Goal: Task Accomplishment & Management: Use online tool/utility

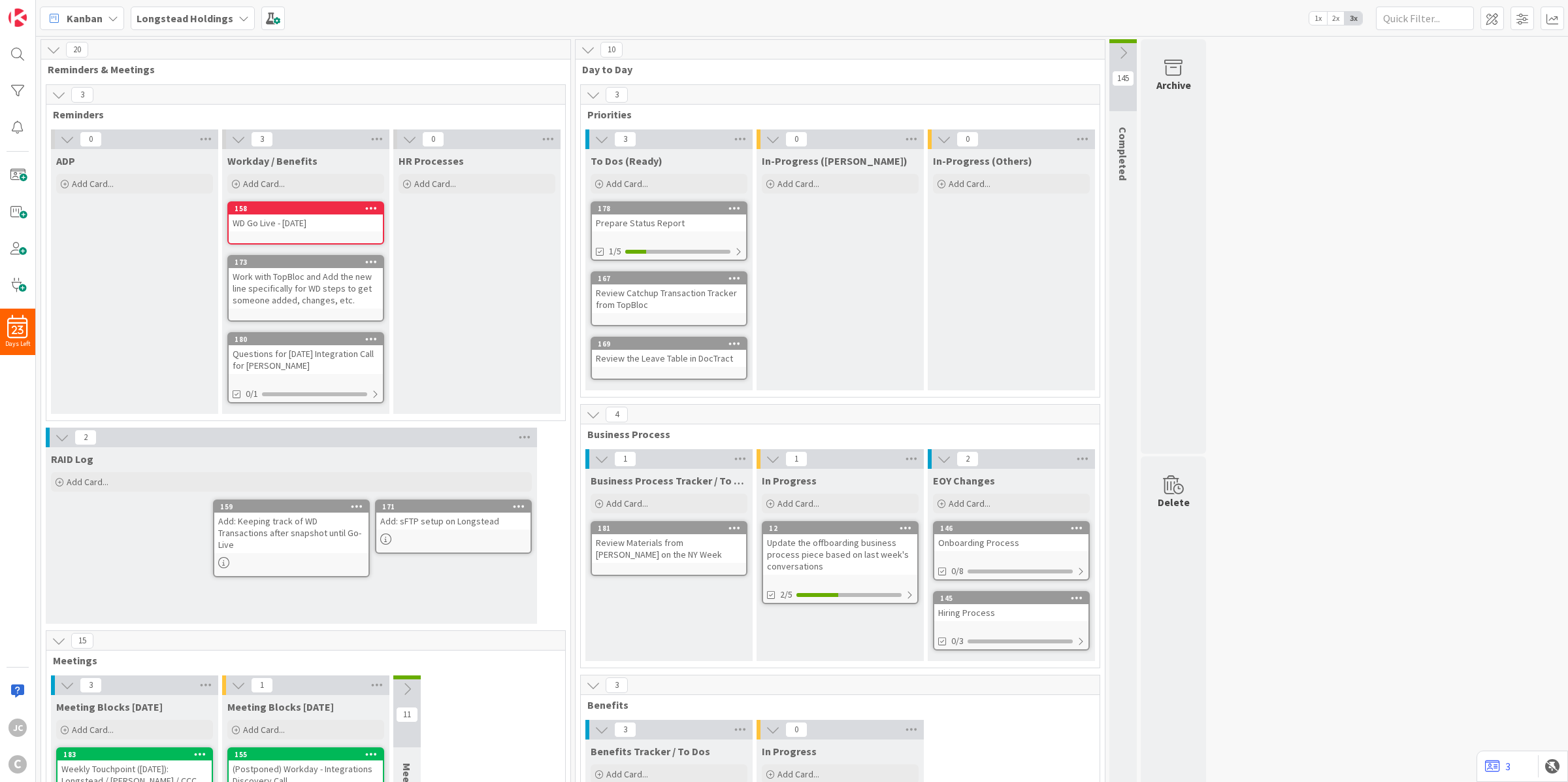
scroll to position [163, 0]
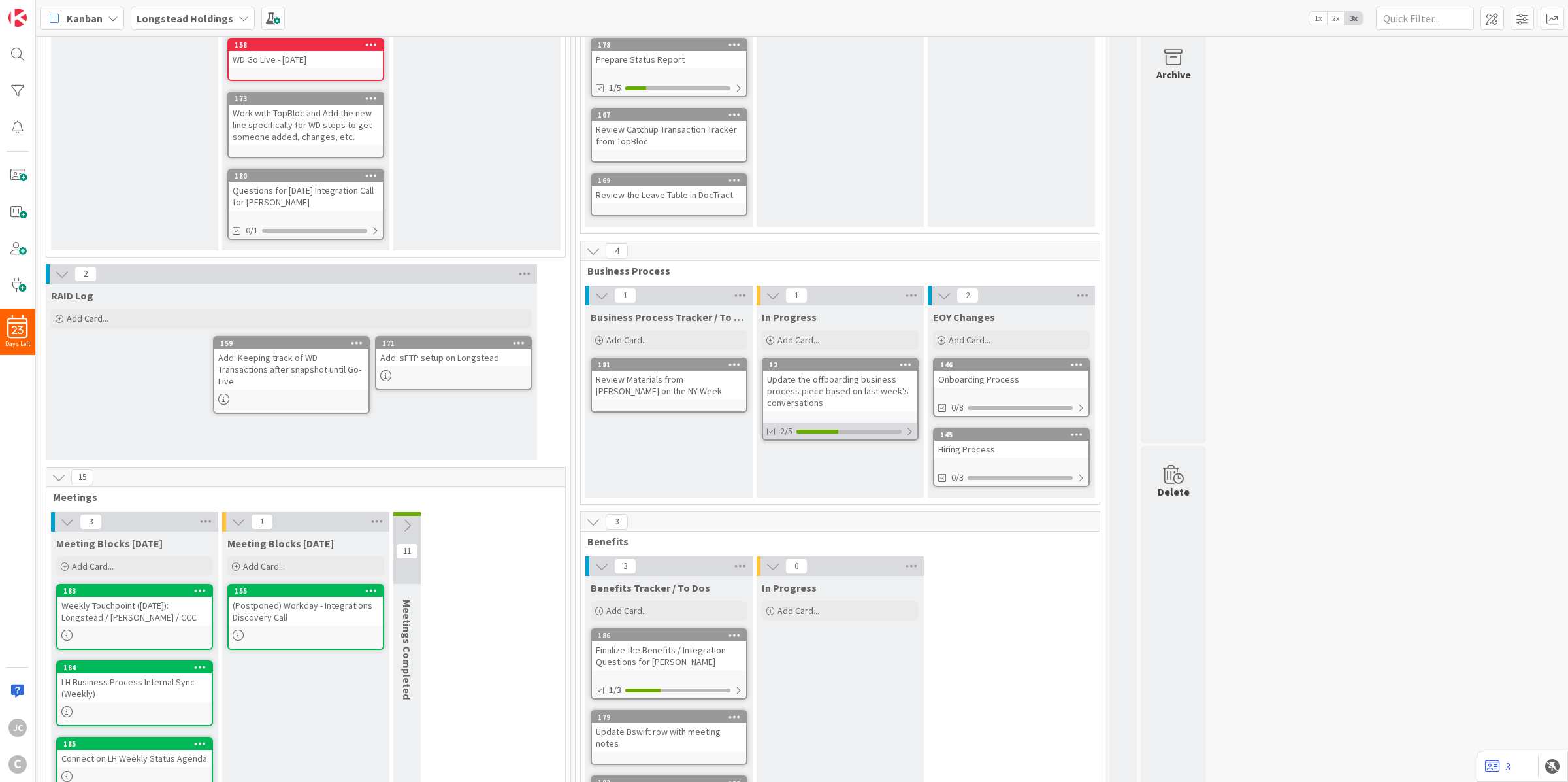
click at [907, 428] on div at bounding box center [910, 431] width 8 height 11
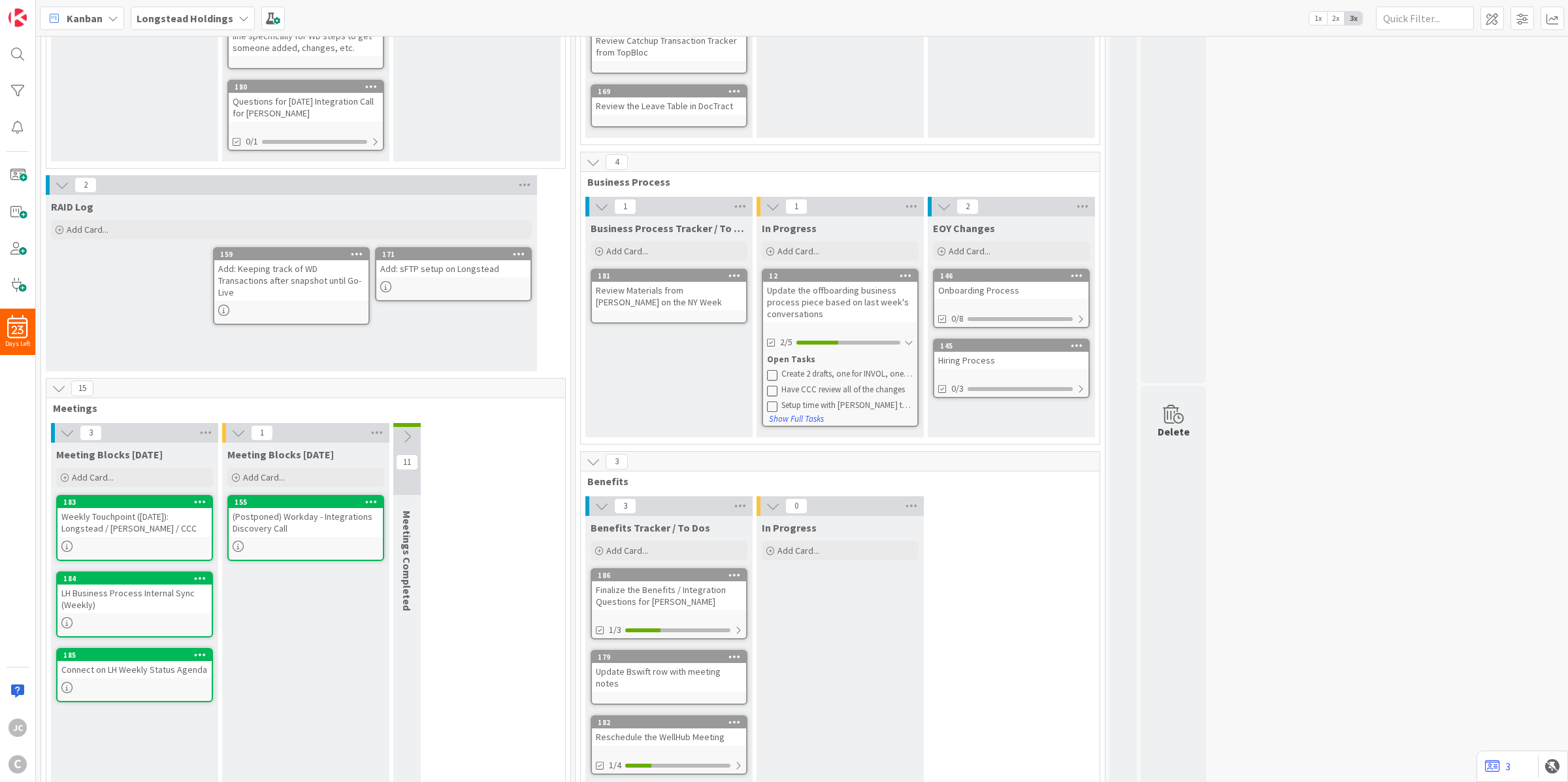
scroll to position [260, 0]
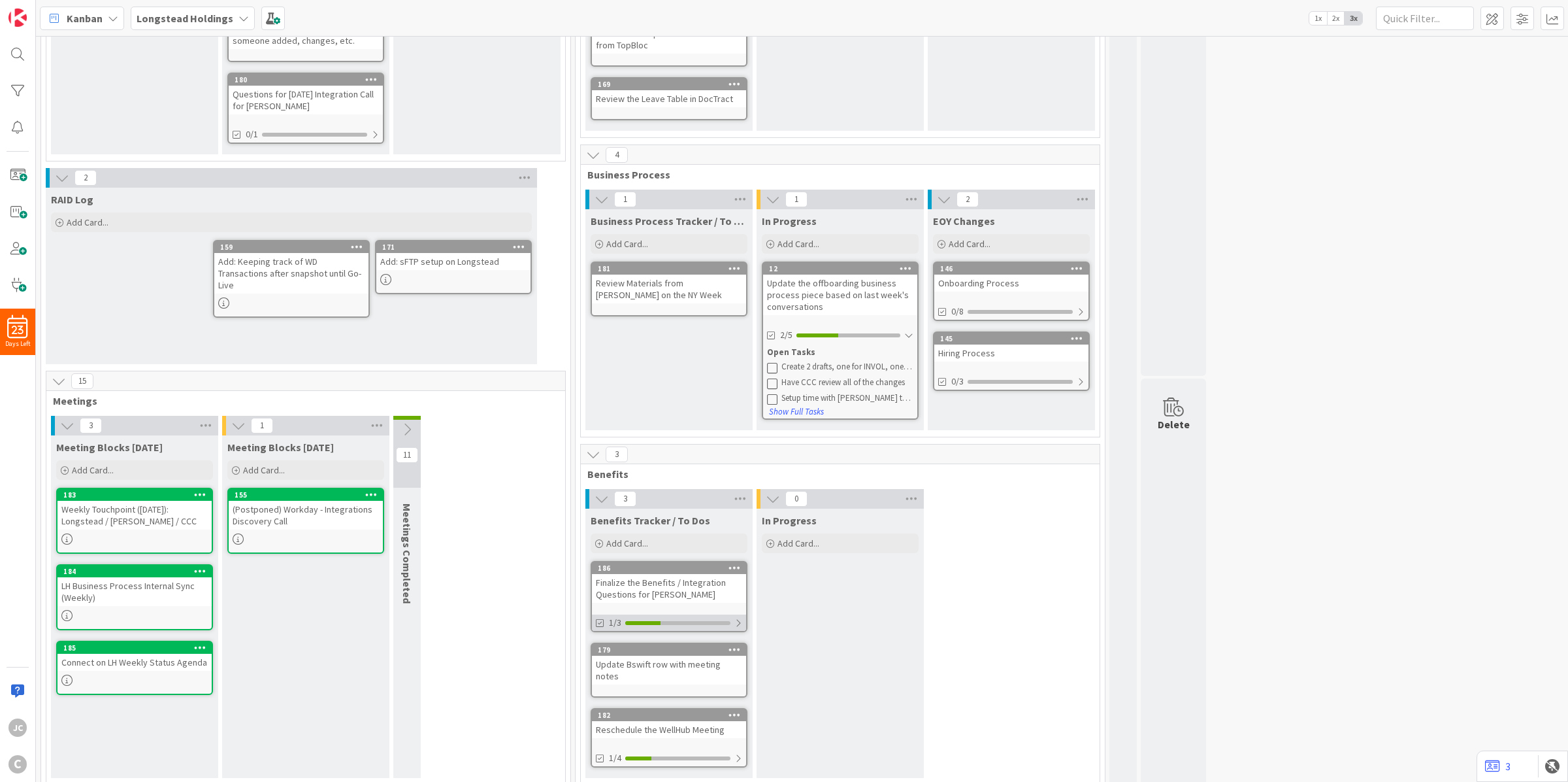
click at [737, 625] on div "1/3" at bounding box center [669, 622] width 155 height 17
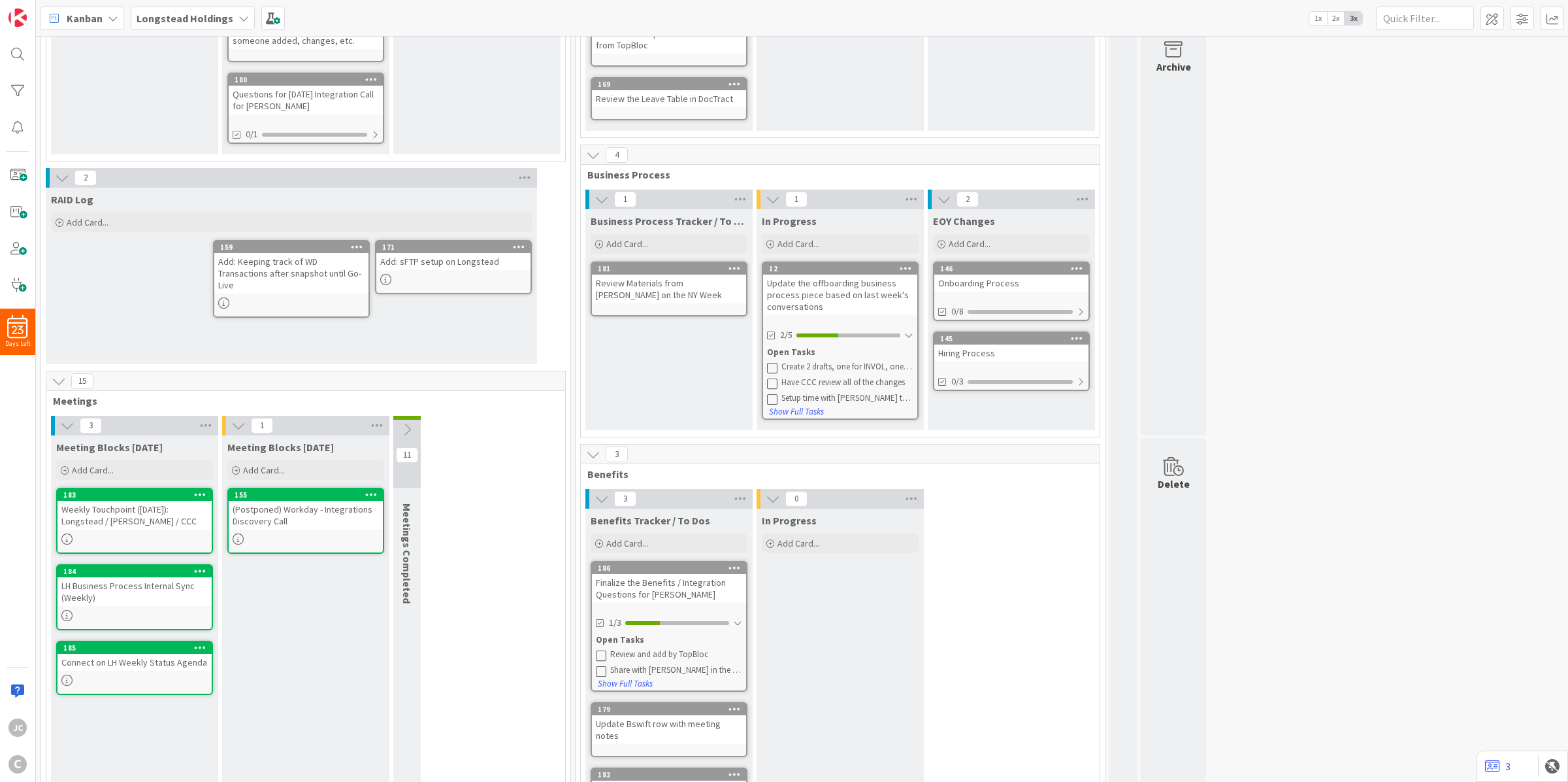
click at [702, 651] on div "Review and add by TopBloc" at bounding box center [677, 654] width 132 height 11
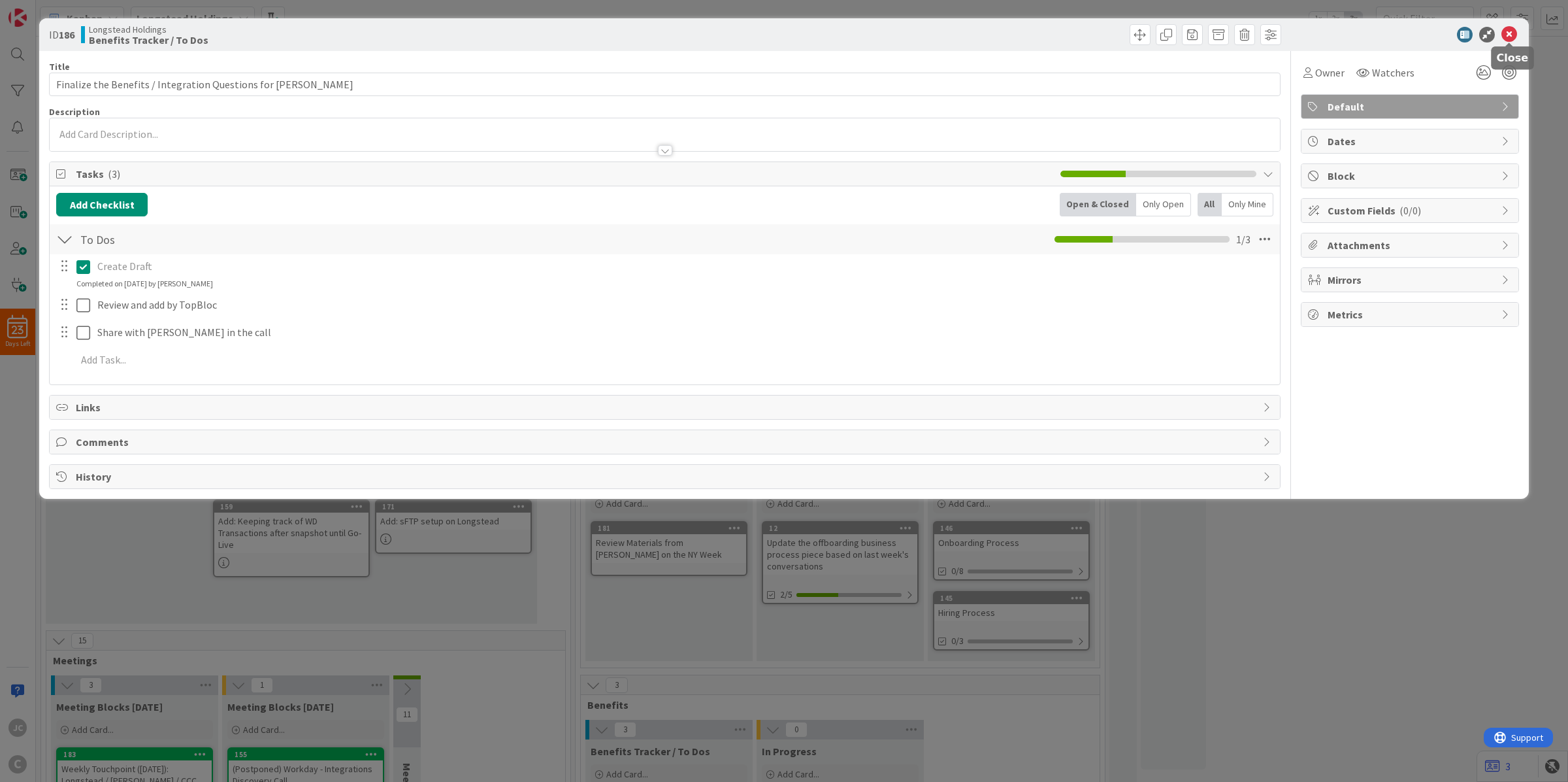
click at [1510, 35] on icon at bounding box center [1509, 35] width 16 height 16
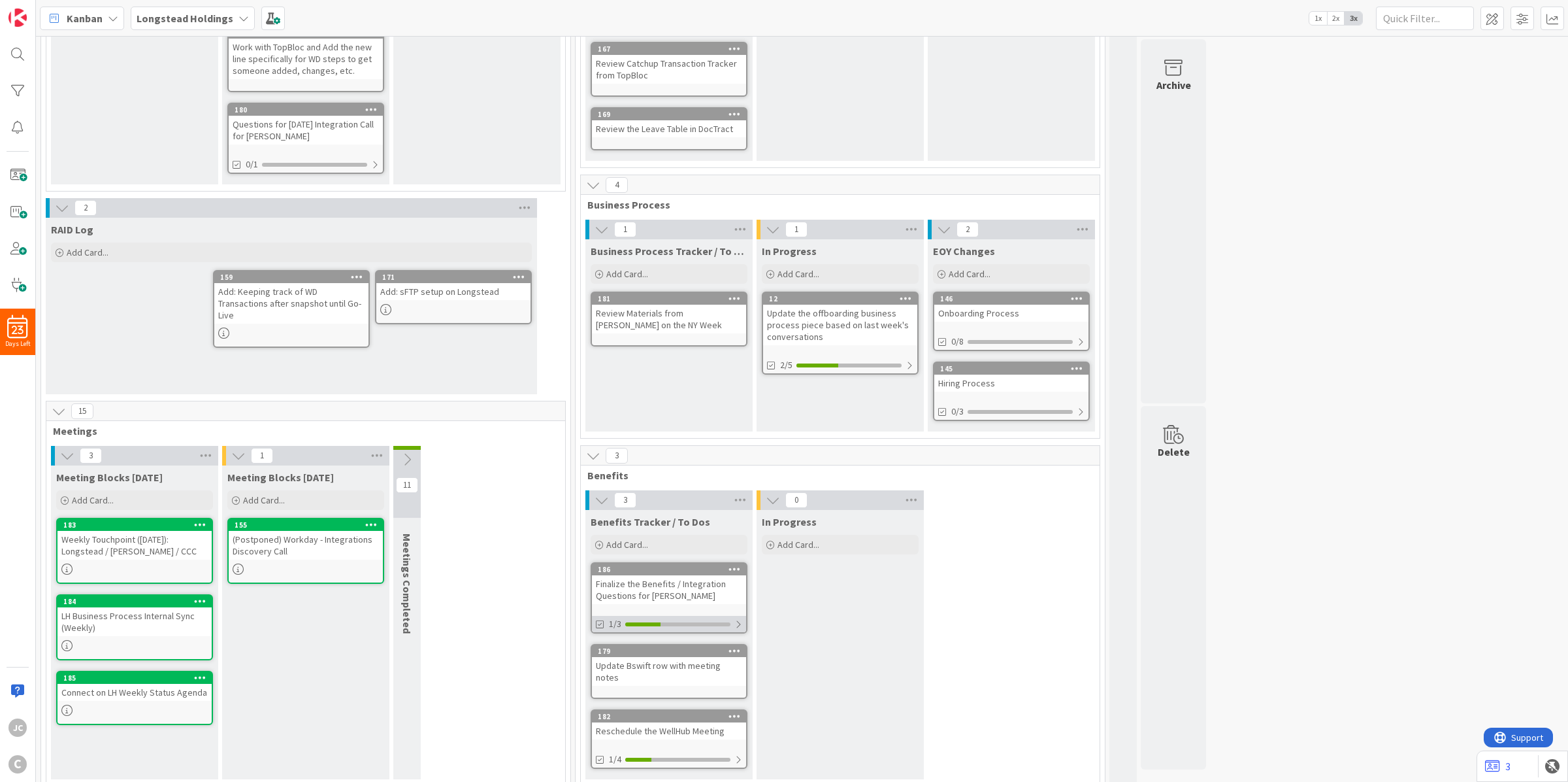
click at [625, 622] on div at bounding box center [643, 624] width 35 height 4
click at [601, 652] on icon at bounding box center [601, 656] width 11 height 11
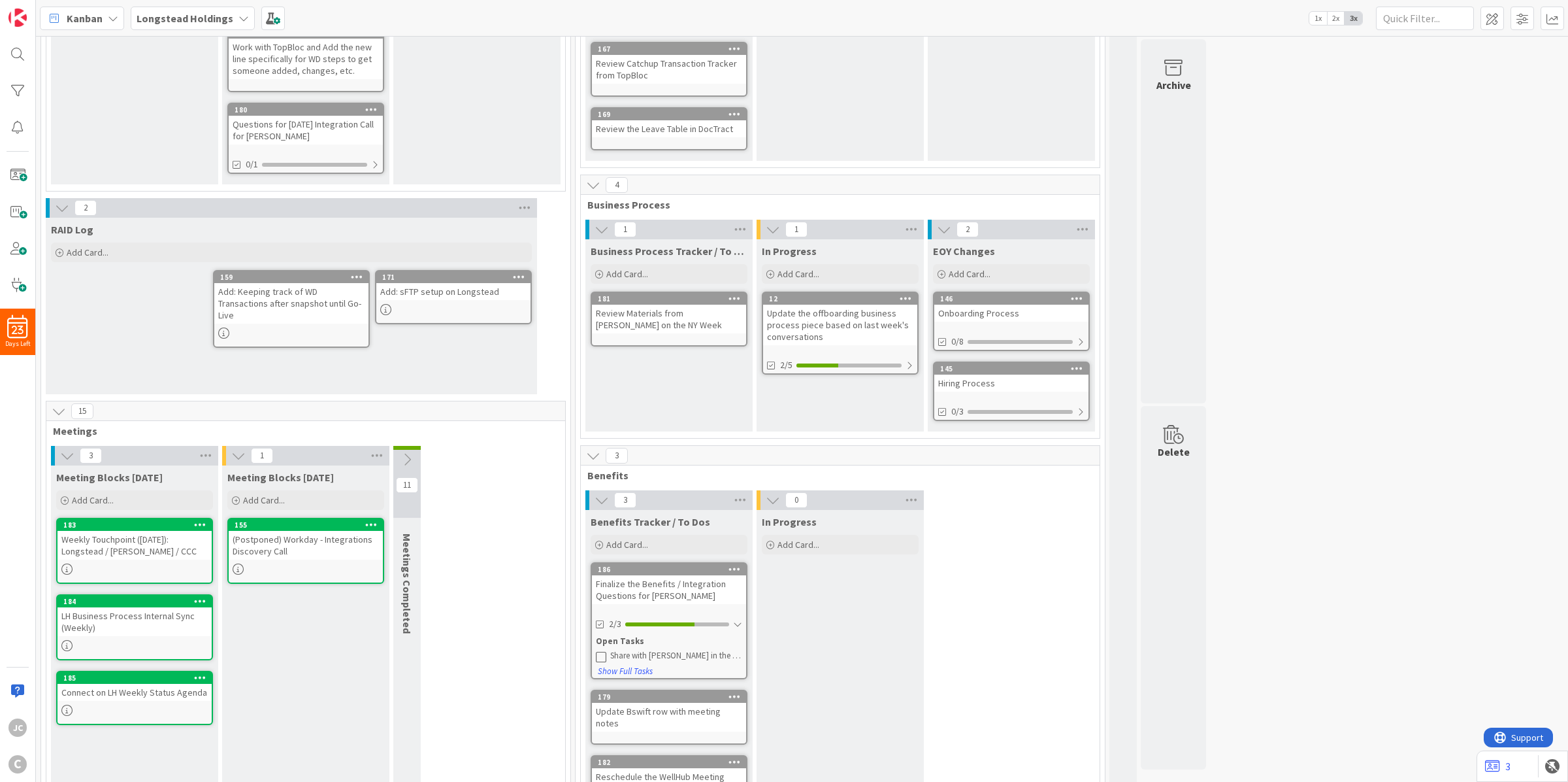
click at [602, 651] on icon at bounding box center [601, 656] width 11 height 11
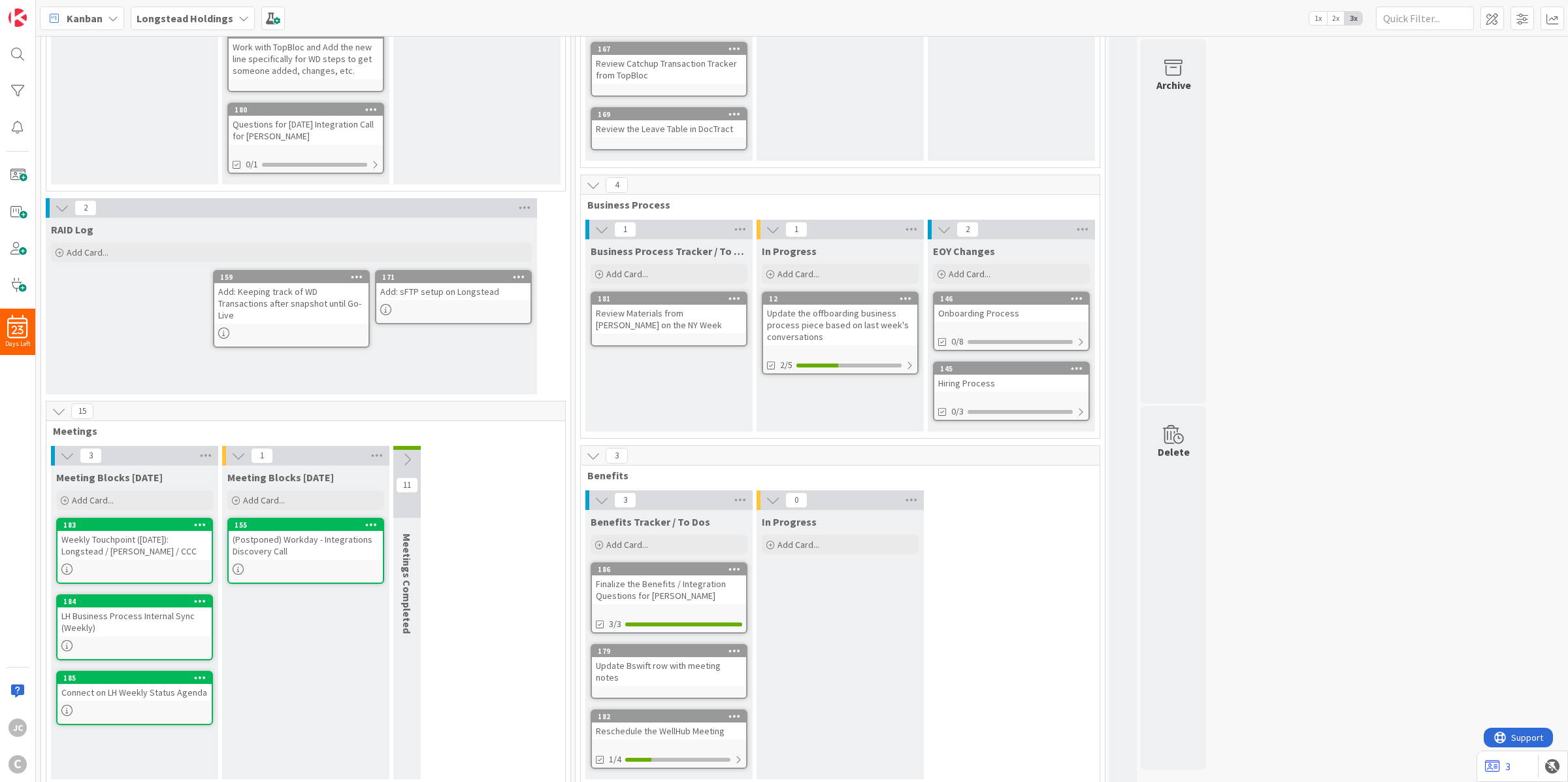
click at [1125, 86] on div "145 Completed" at bounding box center [1123, 301] width 27 height 983
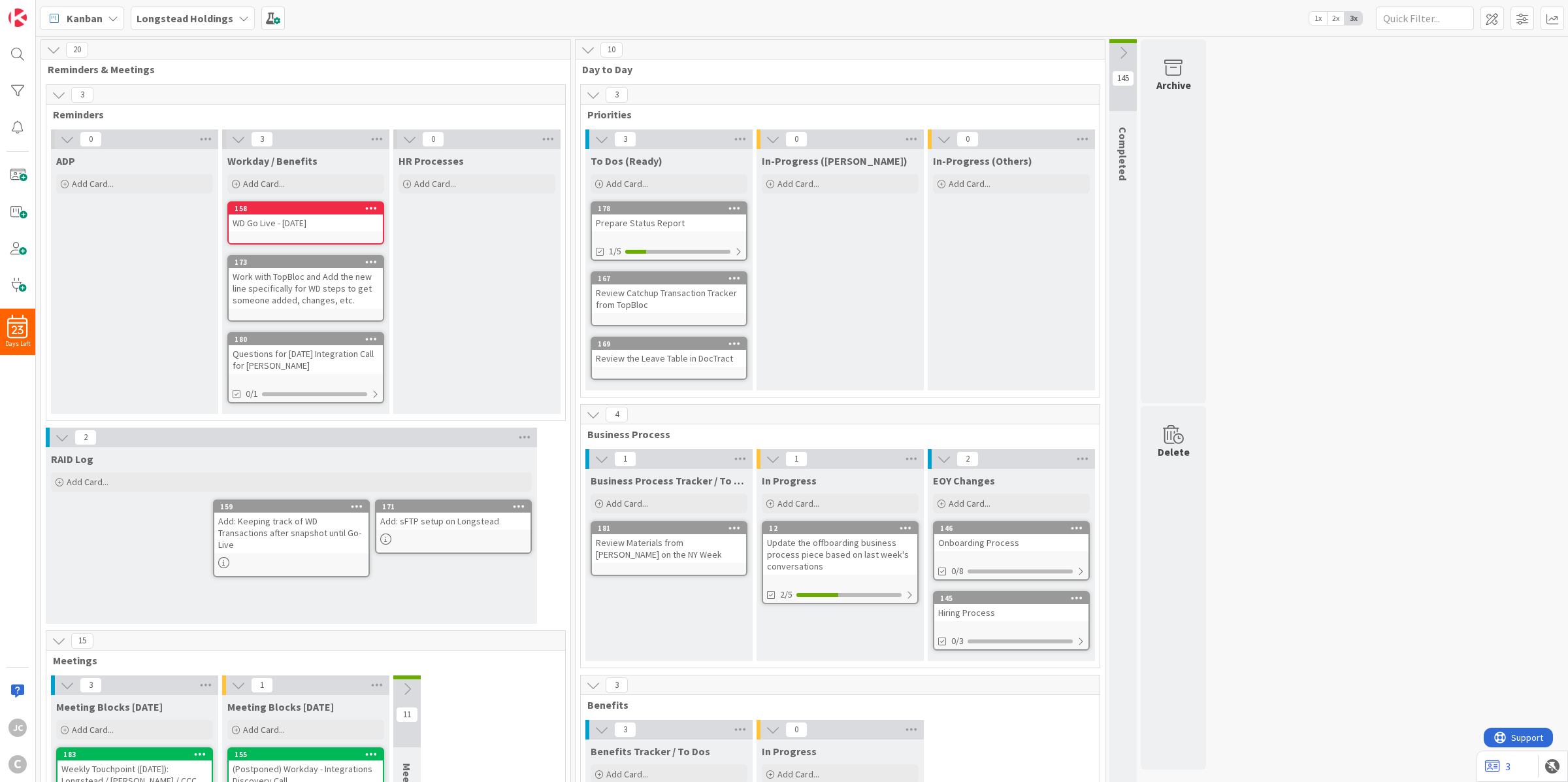
click at [1121, 47] on icon at bounding box center [1123, 53] width 15 height 15
